Goal: Navigation & Orientation: Go to known website

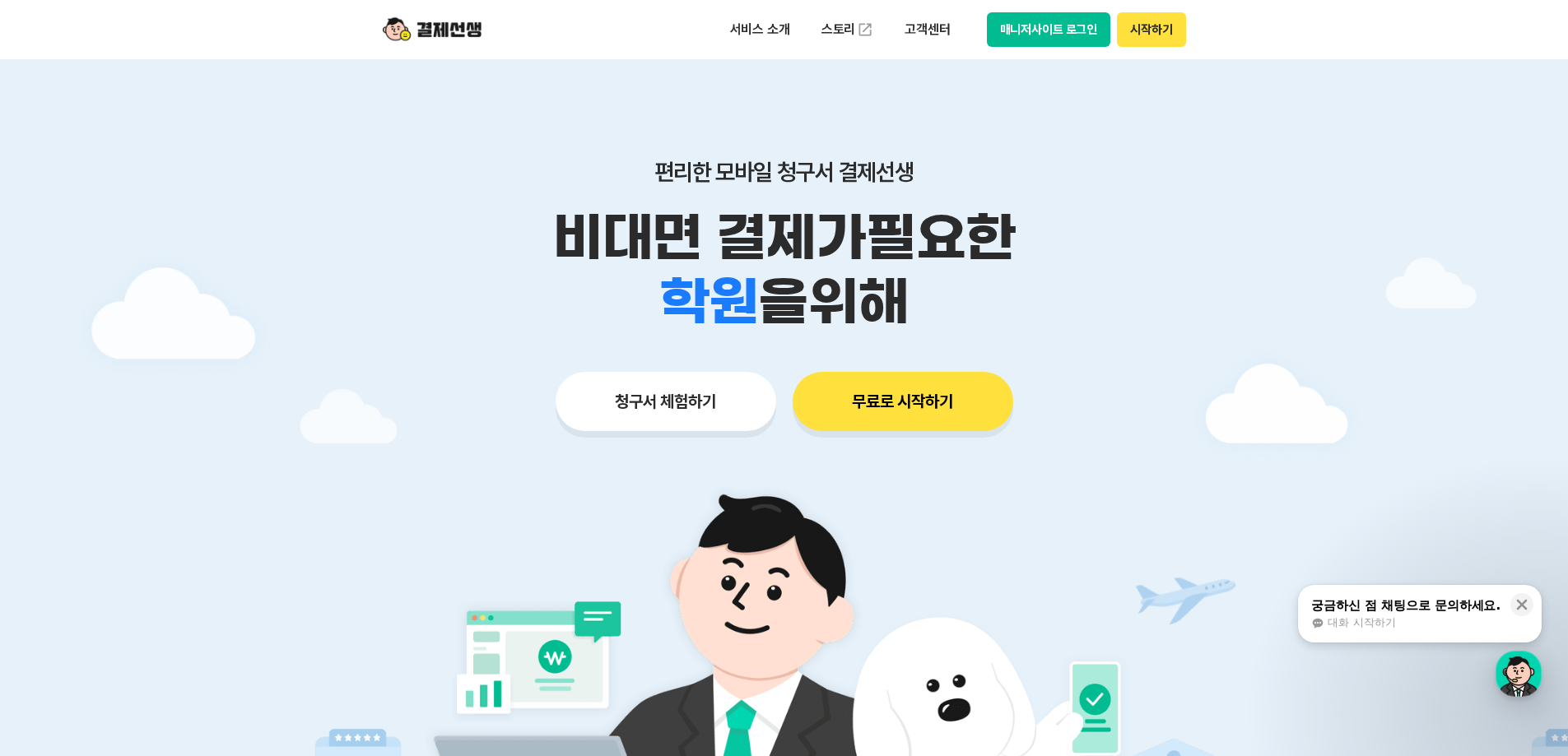
drag, startPoint x: 1170, startPoint y: 41, endPoint x: 1062, endPoint y: 61, distance: 109.8
click at [1037, 30] on button "매니저사이트 로그인" at bounding box center [1048, 30] width 124 height 35
click at [1096, 11] on div "서비스 소개 스토리 고객센터 매니저사이트 로그인 시작하기" at bounding box center [784, 30] width 843 height 60
click at [1064, 20] on button "매니저사이트 로그인" at bounding box center [1048, 30] width 124 height 35
